Goal: Transaction & Acquisition: Purchase product/service

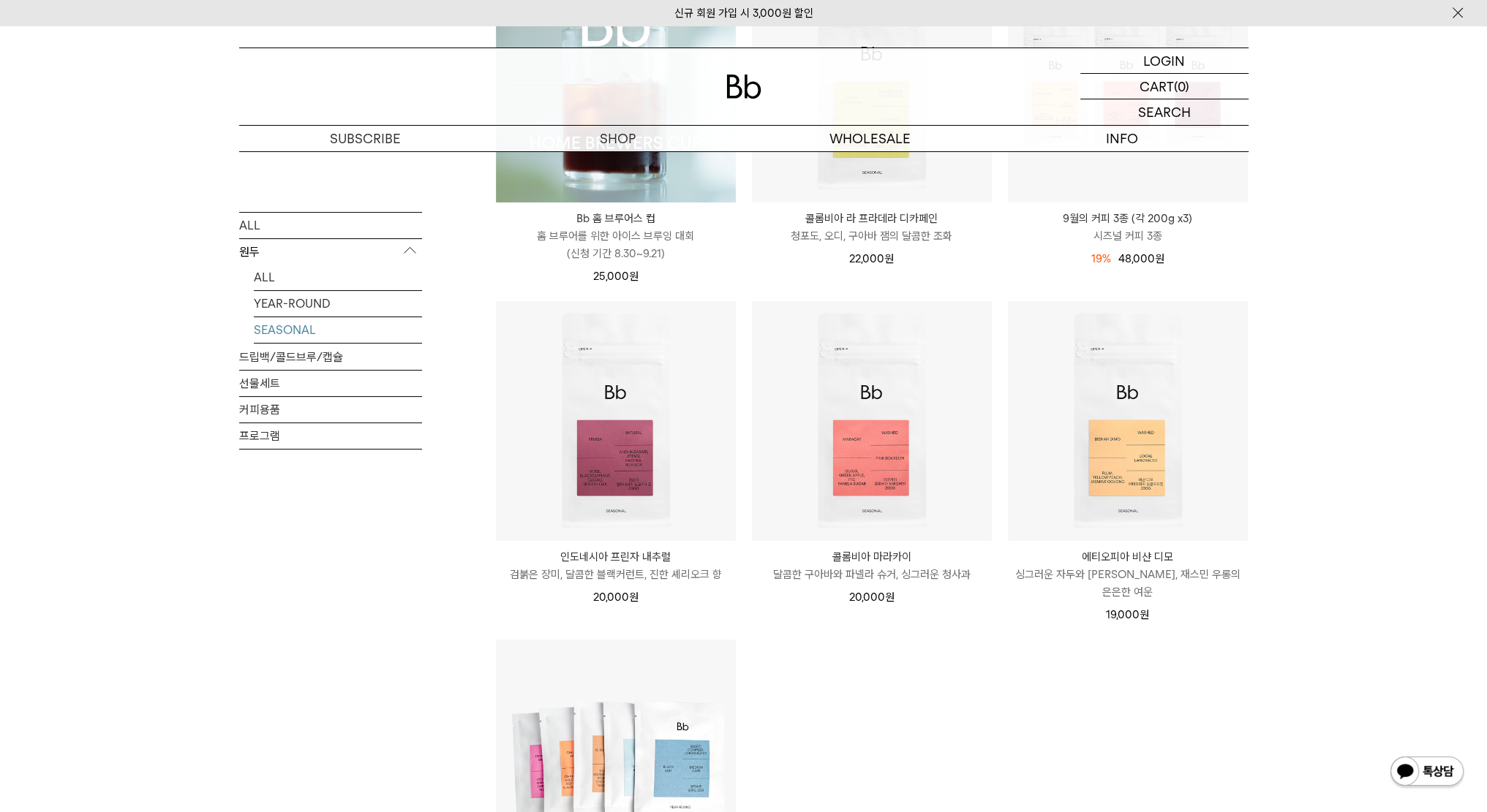
scroll to position [365, 0]
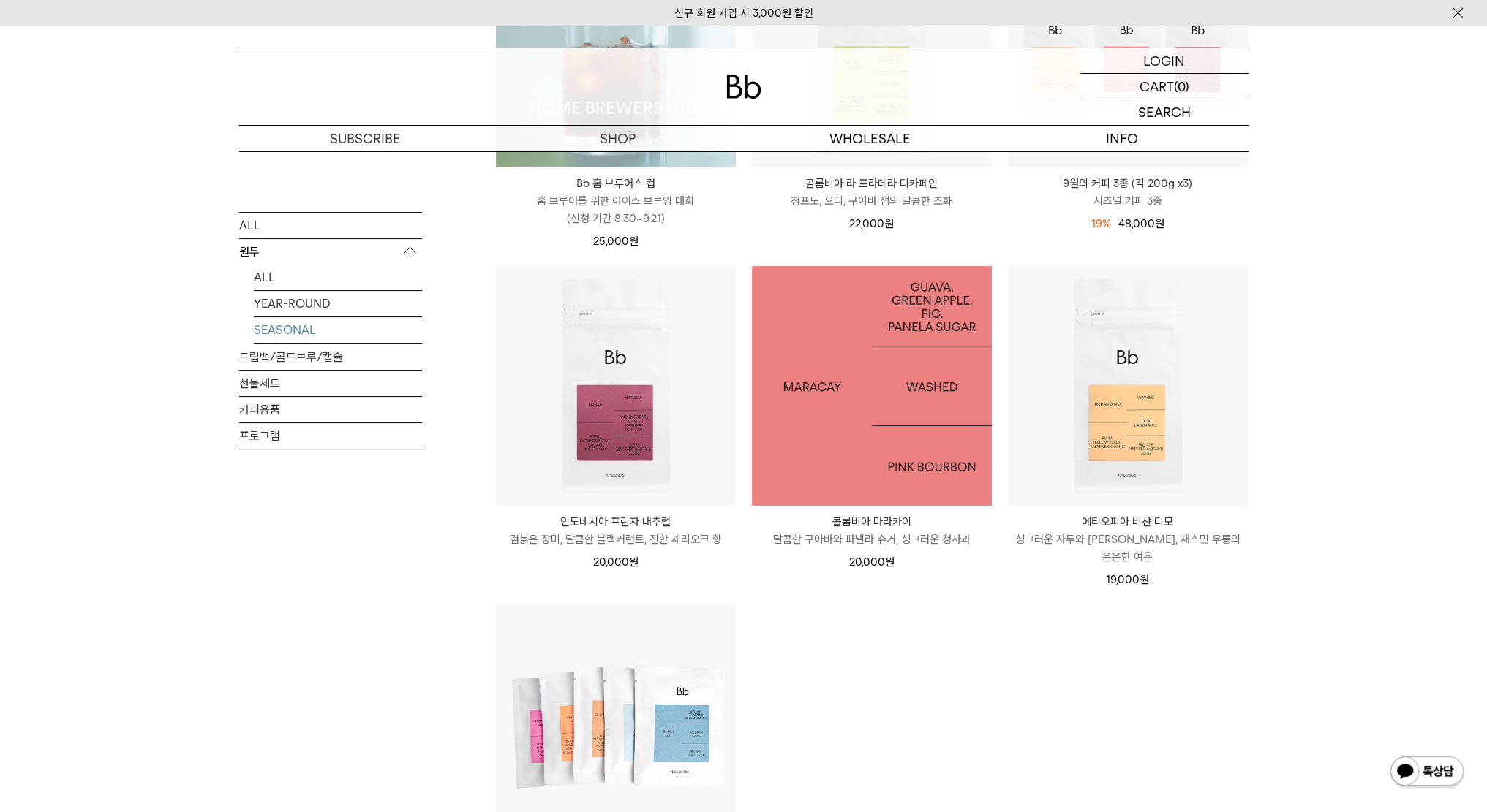
click at [842, 376] on img at bounding box center [871, 385] width 240 height 239
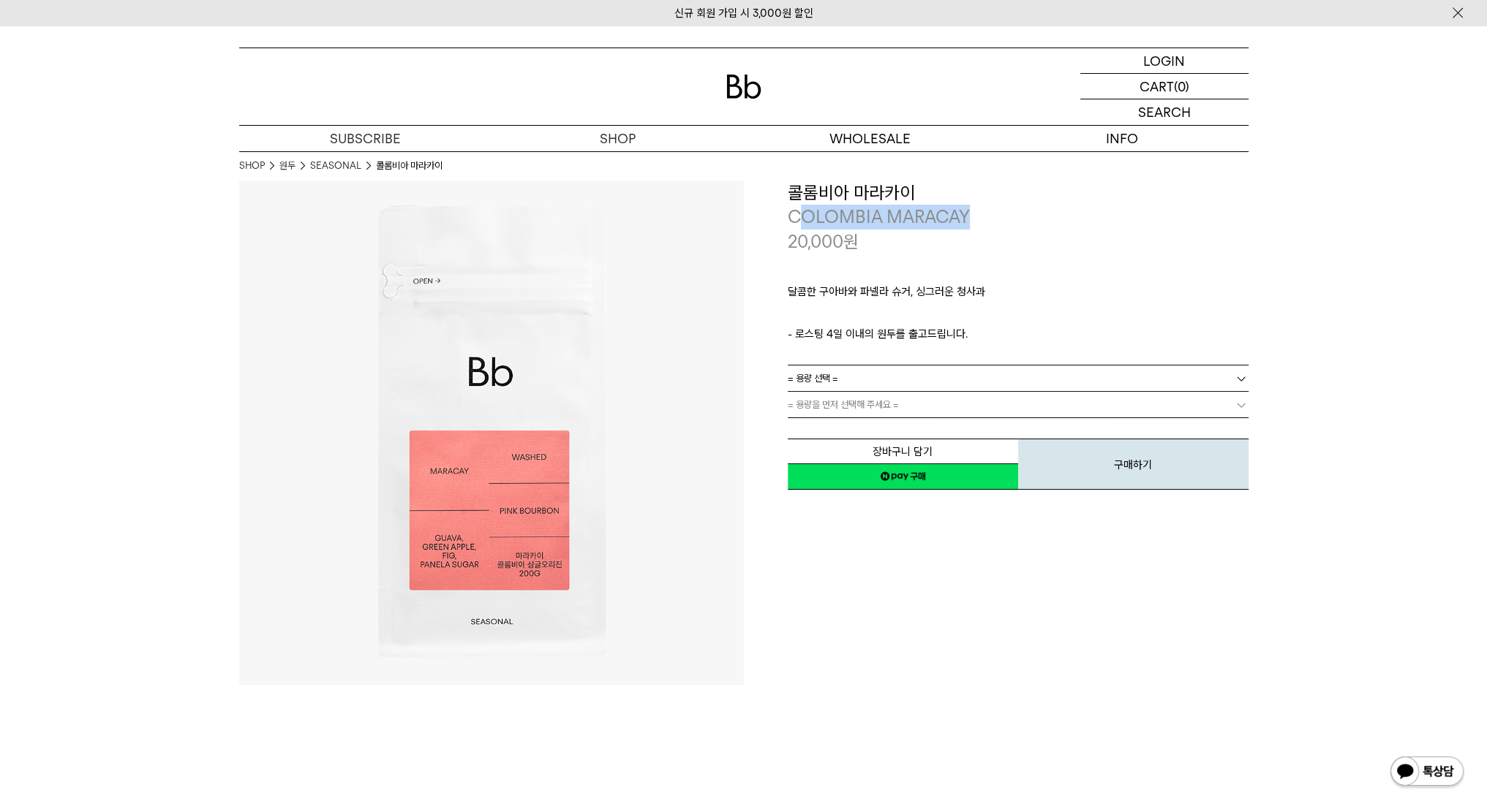
drag, startPoint x: 806, startPoint y: 218, endPoint x: 971, endPoint y: 228, distance: 165.3
click at [971, 228] on p "COLOMBIA MARACAY" at bounding box center [1017, 217] width 461 height 25
click at [1001, 239] on div "20,000 원" at bounding box center [1017, 242] width 461 height 25
